Goal: Information Seeking & Learning: Learn about a topic

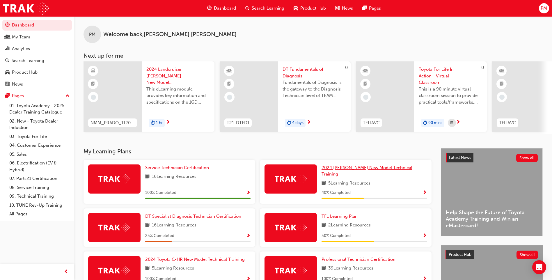
click at [345, 171] on span "2024 [PERSON_NAME] New Model Technical Training" at bounding box center [366, 171] width 91 height 12
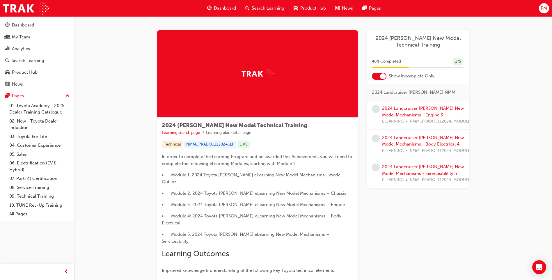
click at [408, 110] on link "2024 Landcruiser [PERSON_NAME] New Model Mechanisms - Engine 3" at bounding box center [423, 112] width 82 height 12
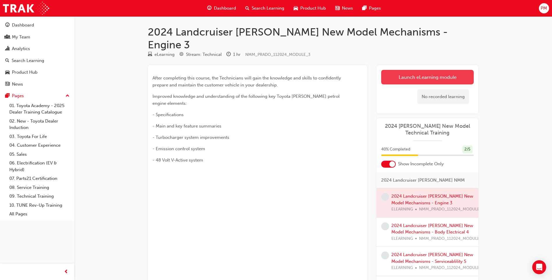
click at [422, 70] on link "Launch eLearning module" at bounding box center [427, 77] width 93 height 15
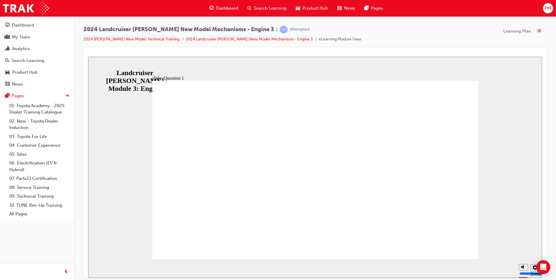
radio input "true"
radio input "false"
radio input "true"
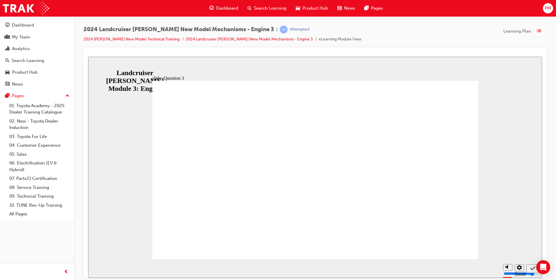
radio input "true"
radio input "false"
radio input "true"
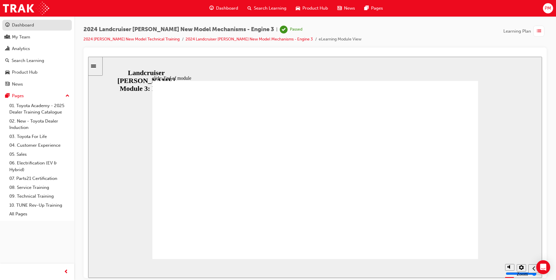
click at [30, 24] on div "Dashboard" at bounding box center [23, 25] width 22 height 7
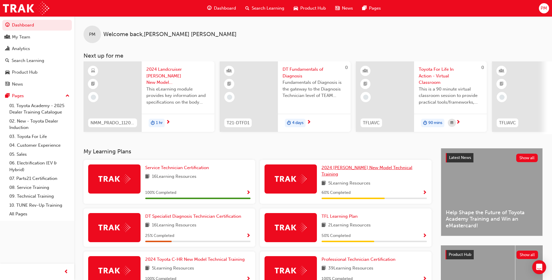
click at [352, 173] on link "2024 [PERSON_NAME] New Model Technical Training" at bounding box center [373, 170] width 105 height 13
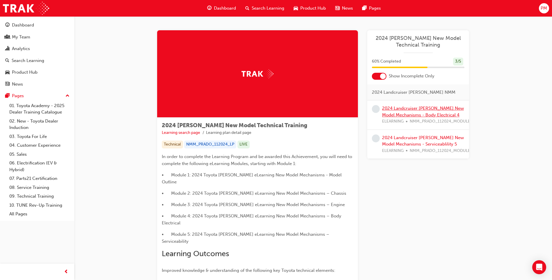
click at [394, 109] on link "2024 Landcruiser [PERSON_NAME] New Model Mechanisms - Body Electrical 4" at bounding box center [423, 112] width 82 height 12
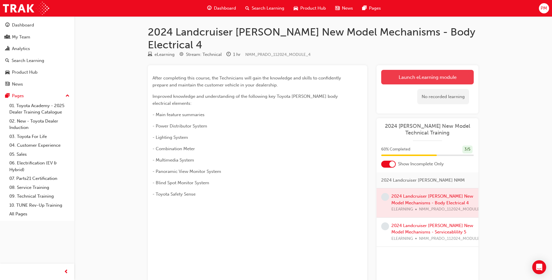
click at [430, 70] on link "Launch eLearning module" at bounding box center [427, 77] width 93 height 15
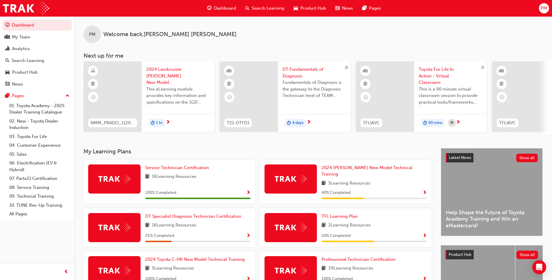
click at [347, 174] on div "2024 [PERSON_NAME] New Model Technical Training 5 Learning Resources 40 % Compl…" at bounding box center [373, 181] width 105 height 35
click at [350, 171] on span "2024 [PERSON_NAME] New Model Technical Training" at bounding box center [366, 171] width 91 height 12
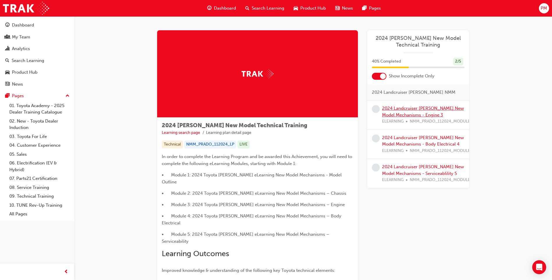
click at [403, 109] on link "2024 Landcruiser [PERSON_NAME] New Model Mechanisms - Engine 3" at bounding box center [423, 112] width 82 height 12
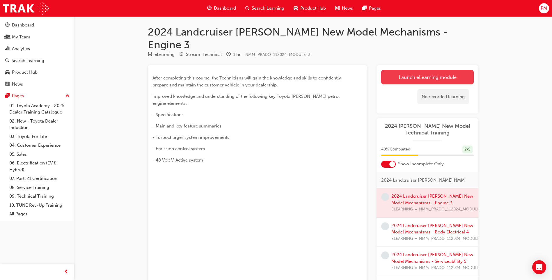
click at [404, 70] on link "Launch eLearning module" at bounding box center [427, 77] width 93 height 15
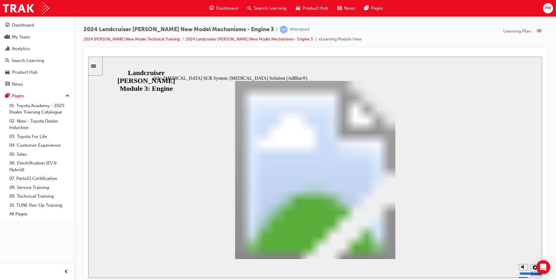
drag, startPoint x: 207, startPoint y: 149, endPoint x: 219, endPoint y: 151, distance: 12.1
drag, startPoint x: 212, startPoint y: 147, endPoint x: 392, endPoint y: 144, distance: 180.1
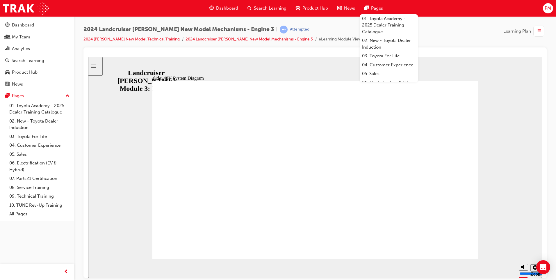
drag, startPoint x: 171, startPoint y: 249, endPoint x: 174, endPoint y: 250, distance: 3.0
click at [22, 25] on div "Dashboard" at bounding box center [23, 25] width 22 height 7
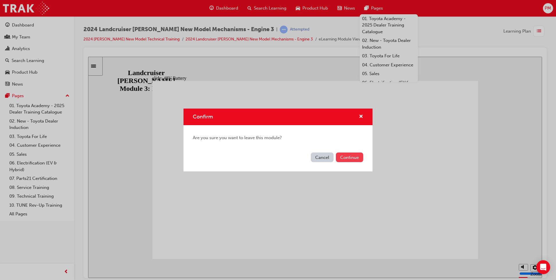
click at [348, 158] on button "Continue" at bounding box center [349, 157] width 27 height 10
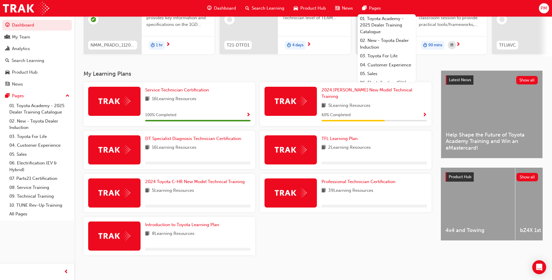
scroll to position [78, 0]
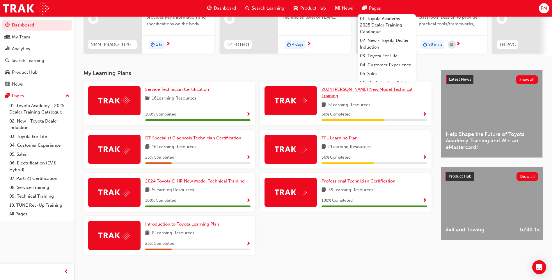
click at [343, 93] on span "2024 [PERSON_NAME] New Model Technical Training" at bounding box center [366, 93] width 91 height 12
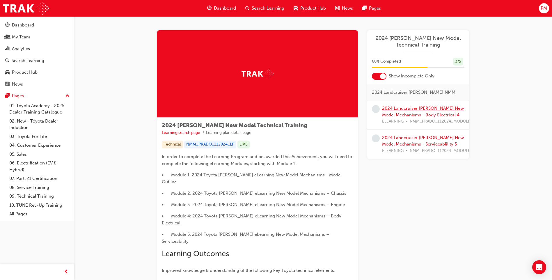
click at [392, 114] on link "2024 Landcruiser [PERSON_NAME] New Model Mechanisms - Body Electrical 4" at bounding box center [423, 112] width 82 height 12
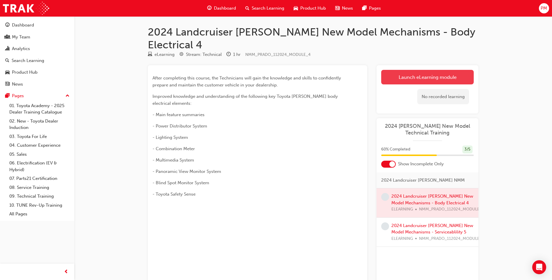
click at [421, 70] on link "Launch eLearning module" at bounding box center [427, 77] width 93 height 15
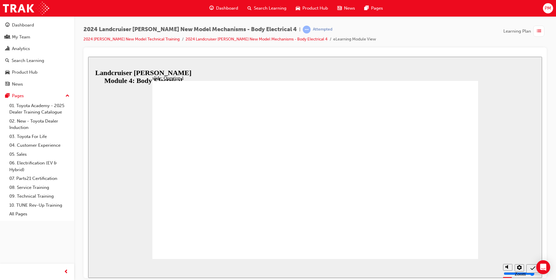
radio input "true"
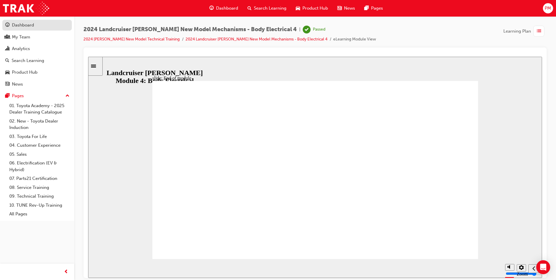
click at [34, 28] on div "Dashboard" at bounding box center [37, 25] width 64 height 7
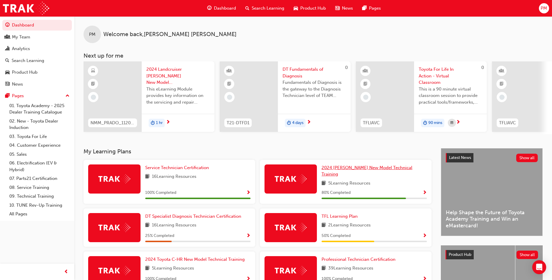
click at [360, 169] on span "2024 [PERSON_NAME] New Model Technical Training" at bounding box center [366, 171] width 91 height 12
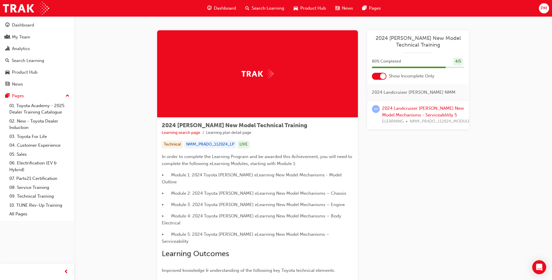
click at [412, 39] on span "2024 [PERSON_NAME] New Model Technical Training" at bounding box center [418, 41] width 93 height 13
click at [392, 111] on div "2024 Landcruiser Prado New Model Mechanisms - Serviceablility 5 ELEARNING NMM_P…" at bounding box center [428, 115] width 93 height 20
click at [392, 109] on link "2024 Landcruiser [PERSON_NAME] New Model Mechanisms - Serviceablility 5" at bounding box center [423, 112] width 82 height 12
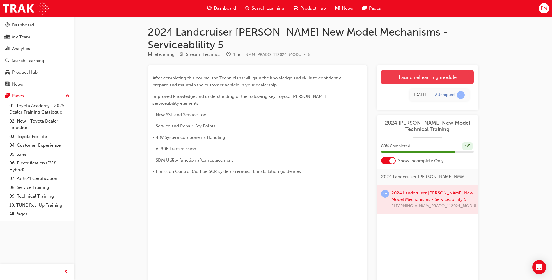
click at [417, 70] on link "Launch eLearning module" at bounding box center [427, 77] width 93 height 15
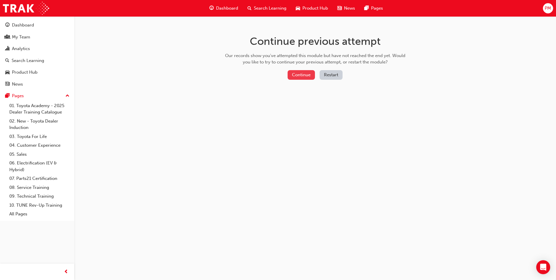
click at [307, 74] on button "Continue" at bounding box center [301, 75] width 27 height 10
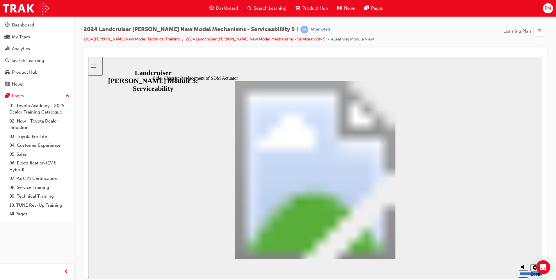
drag, startPoint x: 386, startPoint y: 246, endPoint x: 393, endPoint y: 247, distance: 7.0
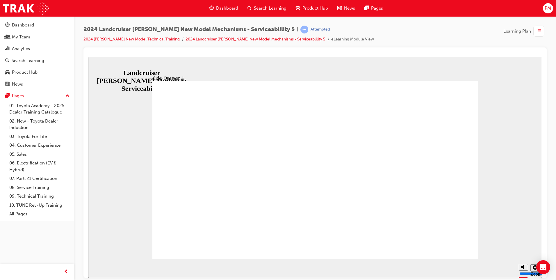
radio input "true"
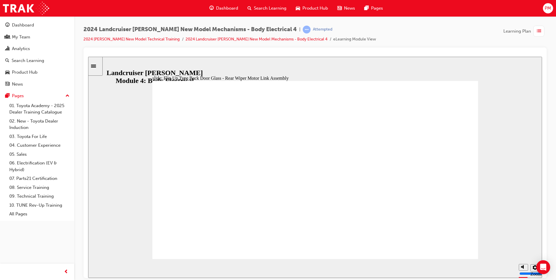
drag, startPoint x: 400, startPoint y: 245, endPoint x: 399, endPoint y: 249, distance: 4.4
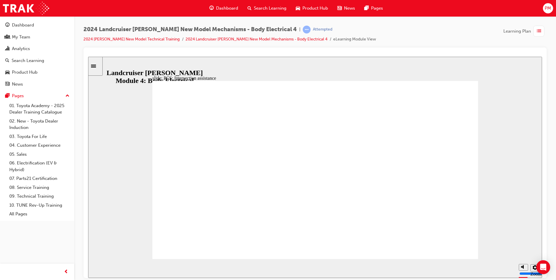
type input "1"
drag, startPoint x: 175, startPoint y: 166, endPoint x: 179, endPoint y: 163, distance: 5.2
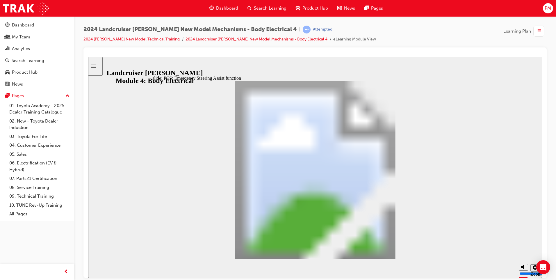
click at [33, 24] on div "Dashboard" at bounding box center [23, 25] width 22 height 7
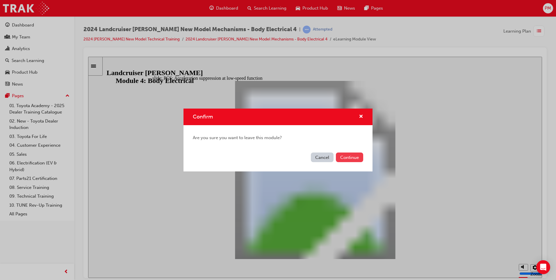
click at [356, 159] on button "Continue" at bounding box center [349, 157] width 27 height 10
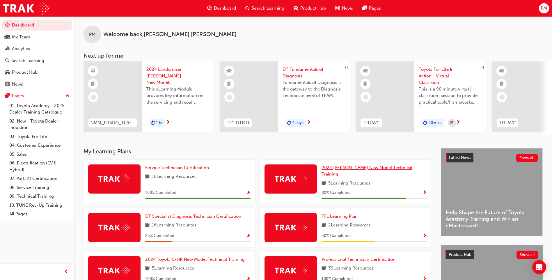
click at [346, 170] on span "2024 [PERSON_NAME] New Model Technical Training" at bounding box center [366, 171] width 91 height 12
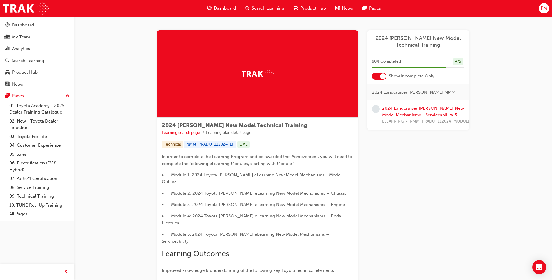
click at [405, 114] on link "2024 Landcruiser [PERSON_NAME] New Model Mechanisms - Serviceablility 5" at bounding box center [423, 112] width 82 height 12
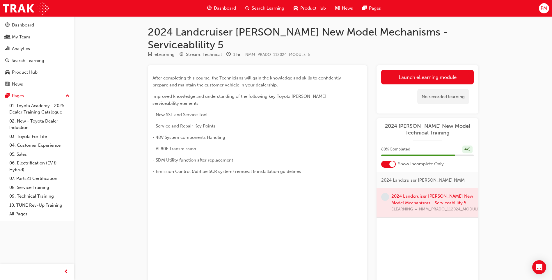
click at [418, 70] on link "Launch eLearning module" at bounding box center [427, 77] width 93 height 15
